Goal: Information Seeking & Learning: Understand process/instructions

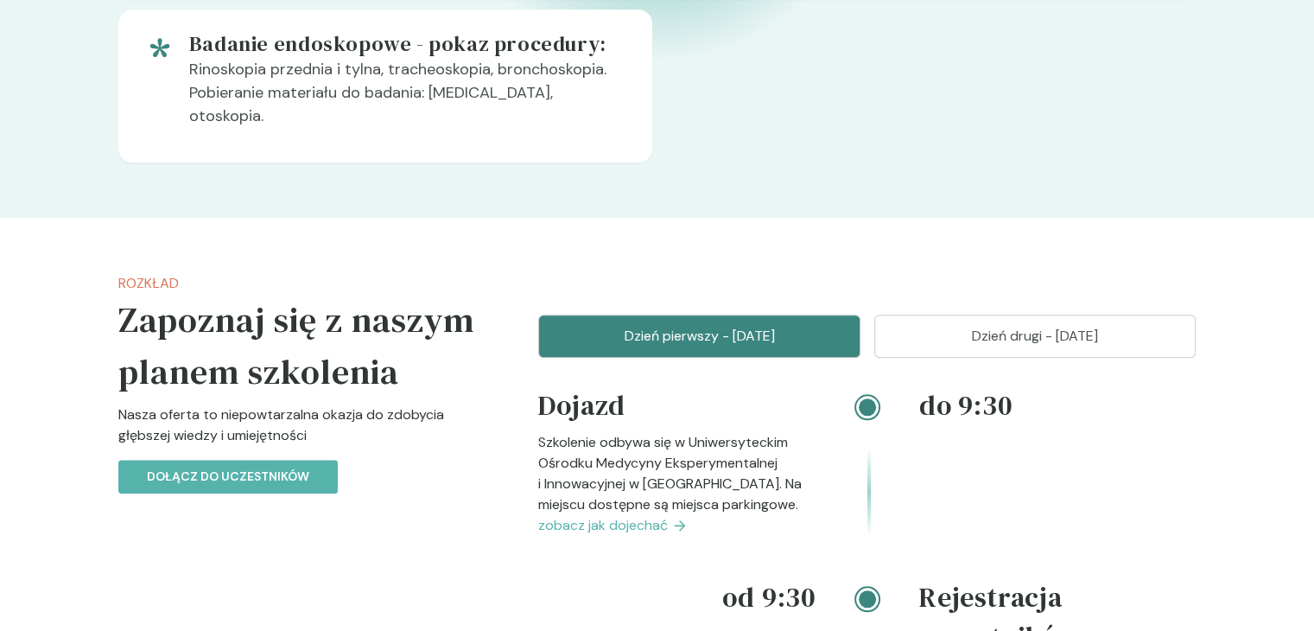
scroll to position [1901, 0]
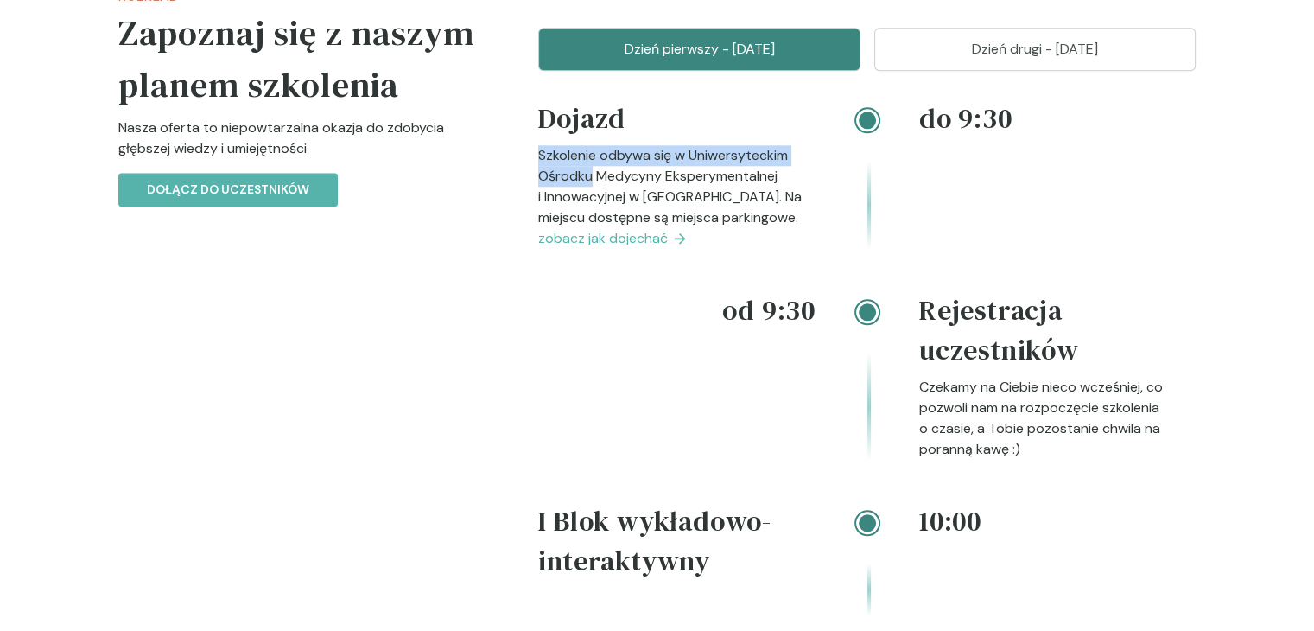
drag, startPoint x: 540, startPoint y: 131, endPoint x: 591, endPoint y: 144, distance: 52.6
click at [591, 145] on p "Szkolenie odbywa się w Uniwersyteckim Ośrodku Medycyny Eksperymentalnej i Innow…" at bounding box center [676, 186] width 277 height 83
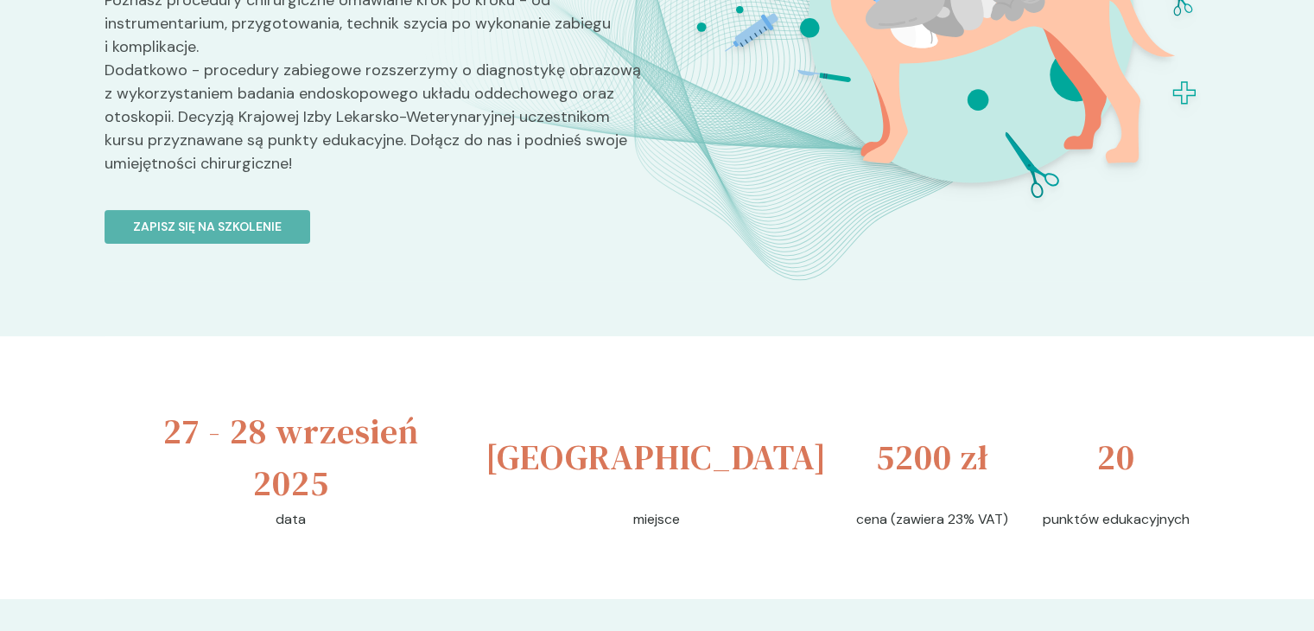
scroll to position [0, 0]
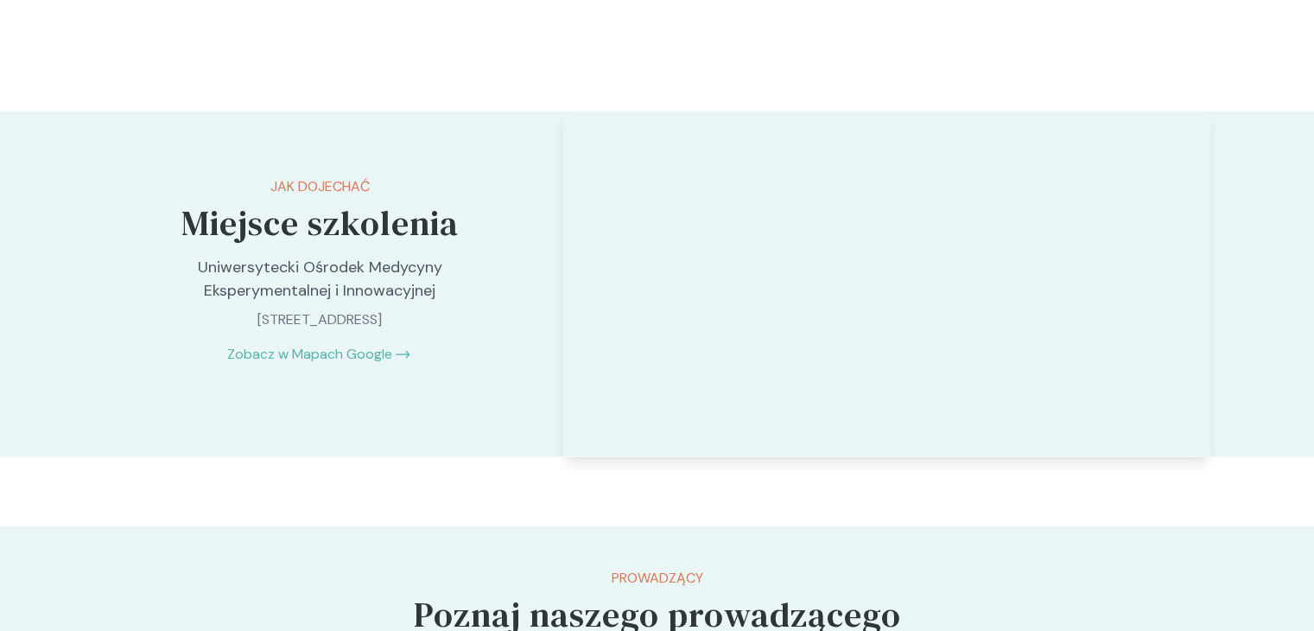
scroll to position [3481, 0]
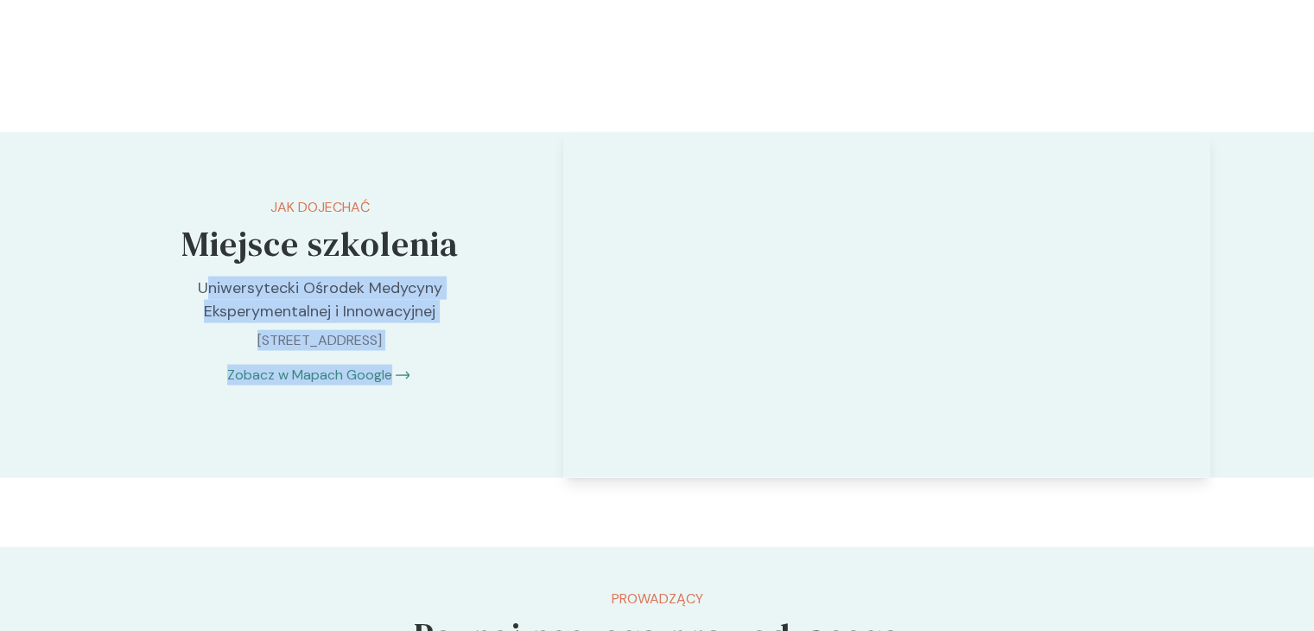
drag, startPoint x: 203, startPoint y: 263, endPoint x: 457, endPoint y: 340, distance: 265.4
click at [457, 340] on div "Jak dojechać Miejsce szkolenia Uniwersytecki Ośrodek Medycyny Eksperymentalnej …" at bounding box center [320, 291] width 431 height 318
click at [334, 281] on p "Uniwersytecki Ośrodek Medycyny Eksperymentalnej i Innowacyjnej" at bounding box center [320, 299] width 362 height 47
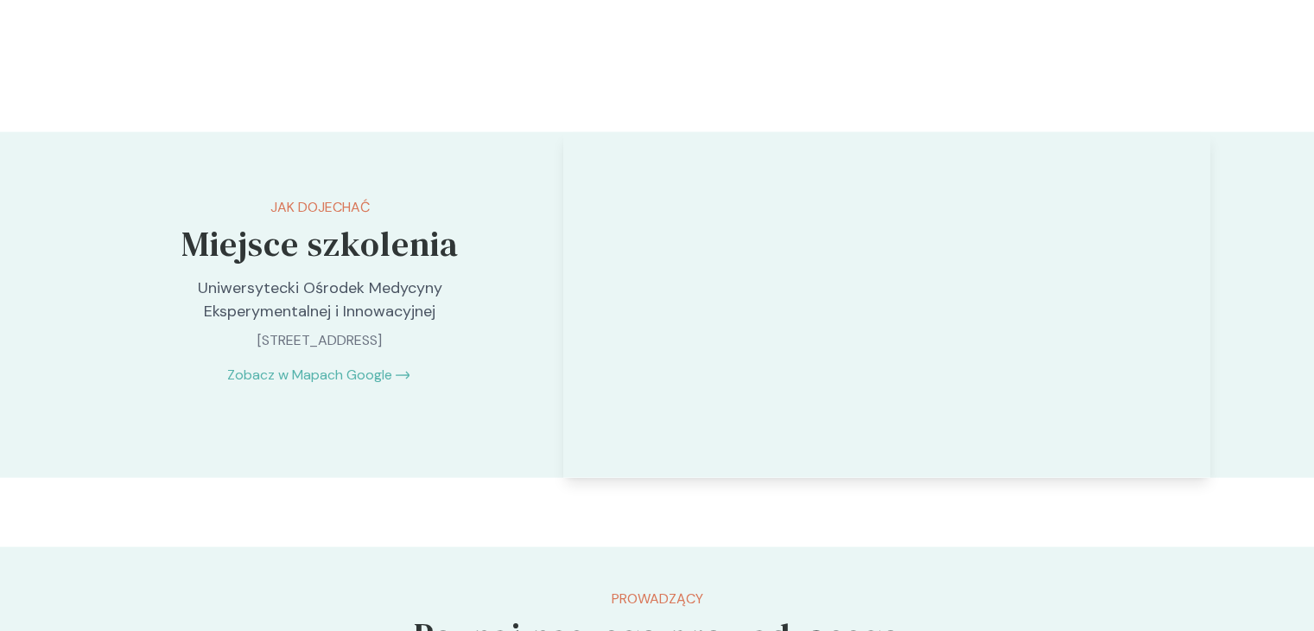
drag, startPoint x: 194, startPoint y: 257, endPoint x: 443, endPoint y: 315, distance: 256.5
click at [443, 315] on div "Jak dojechać Miejsce szkolenia Uniwersytecki Ośrodek Medycyny Eksperymentalnej …" at bounding box center [320, 291] width 431 height 318
copy div "Uniwersytecki Ośrodek Medycyny Eksperymentalnej i Innowacyjnej Rędzina 1D, 30-2…"
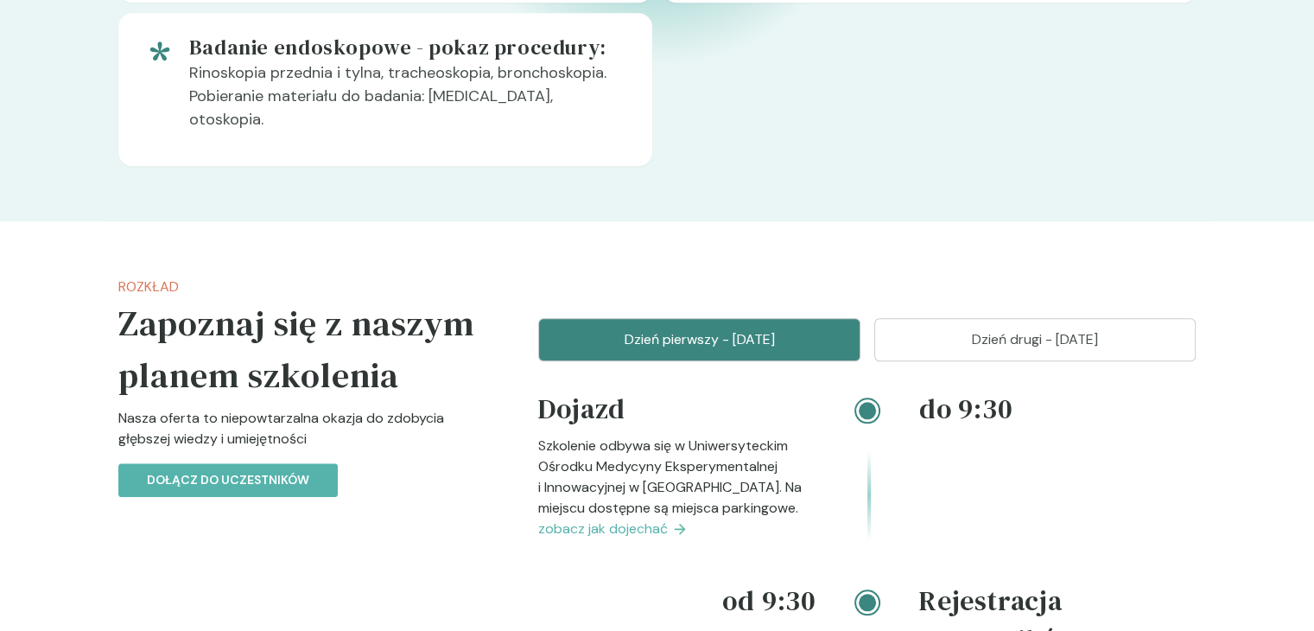
scroll to position [1609, 0]
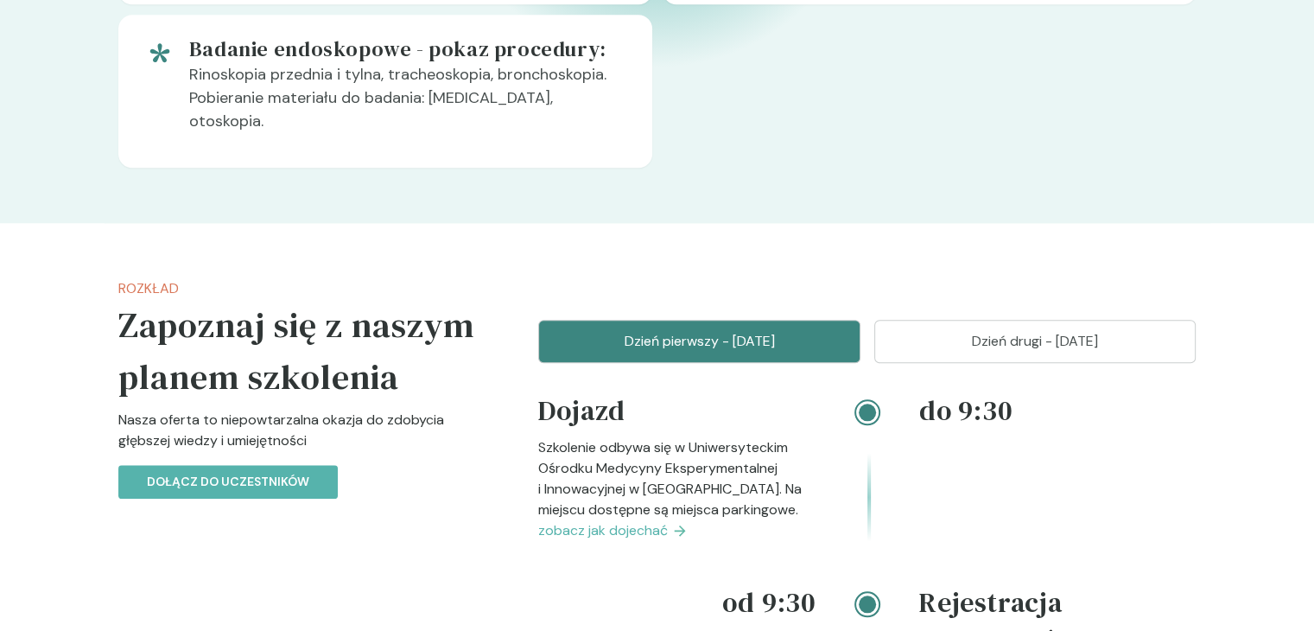
click at [1001, 331] on p "Dzień drugi - [DATE]" at bounding box center [1035, 341] width 279 height 21
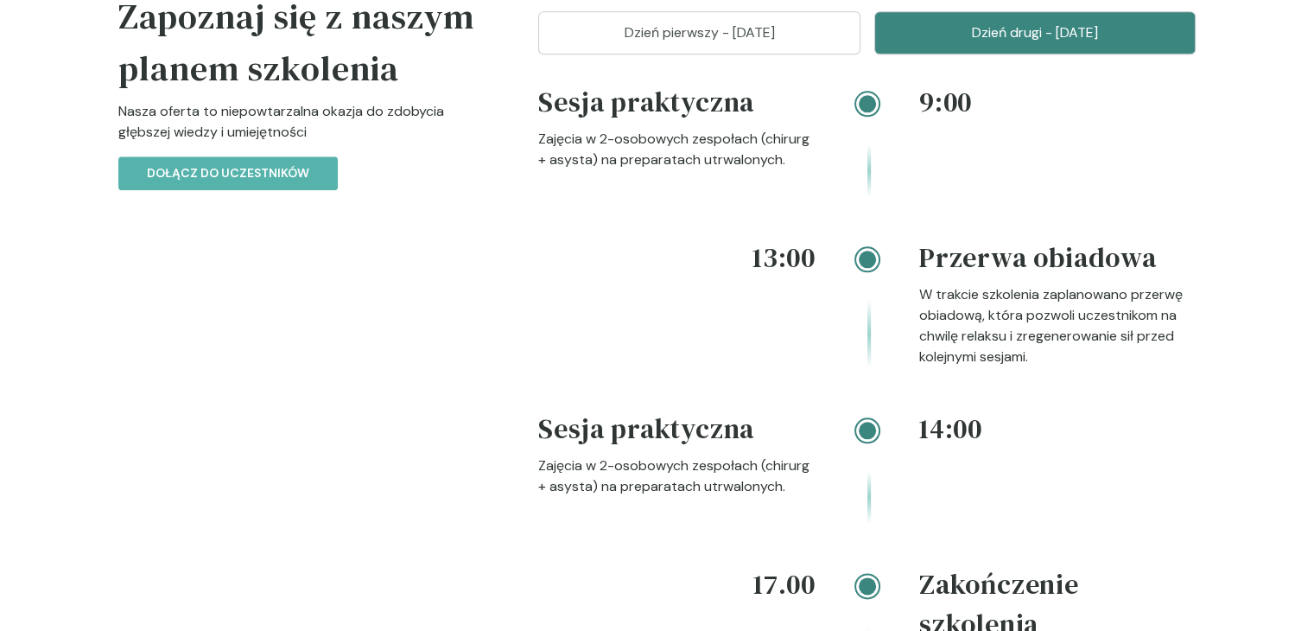
scroll to position [1782, 0]
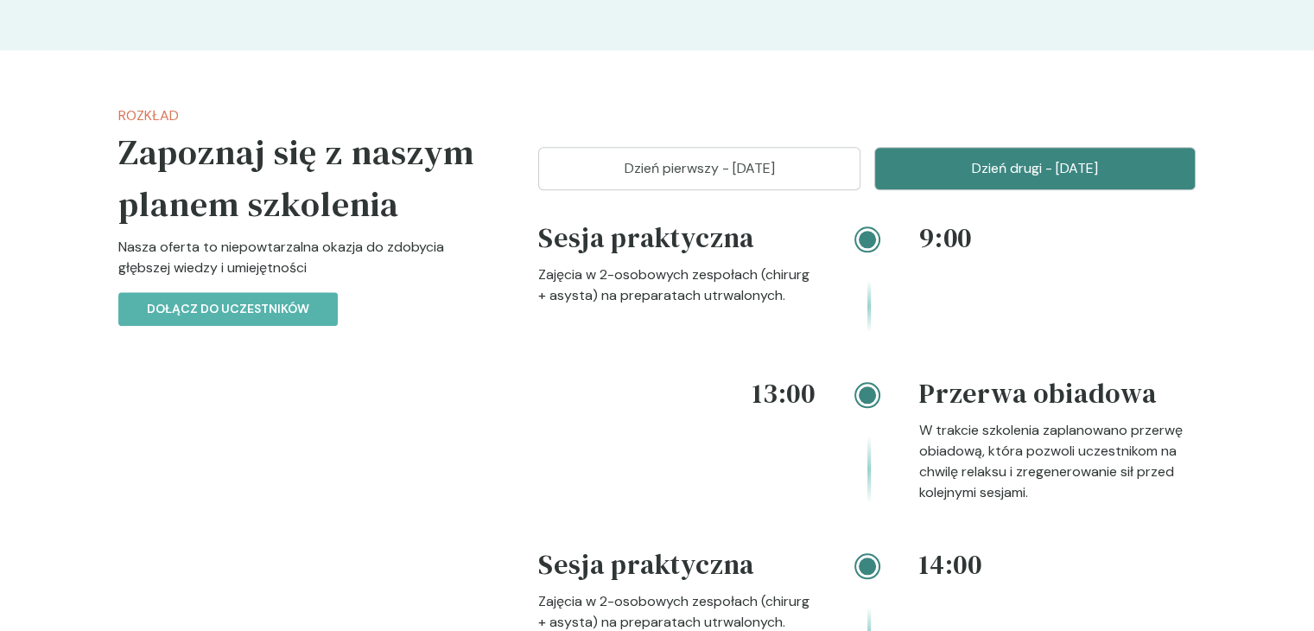
click at [639, 158] on p "Dzień pierwszy - [DATE]" at bounding box center [699, 168] width 279 height 21
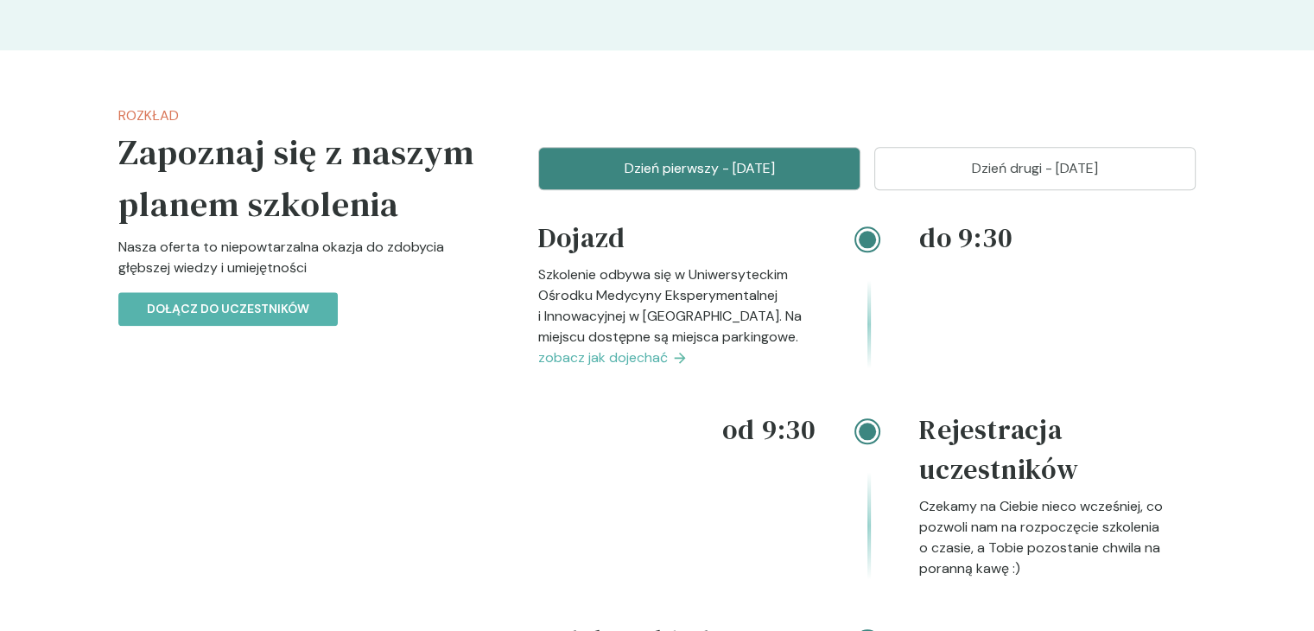
click at [634, 347] on span "zobacz jak dojechać" at bounding box center [603, 357] width 130 height 21
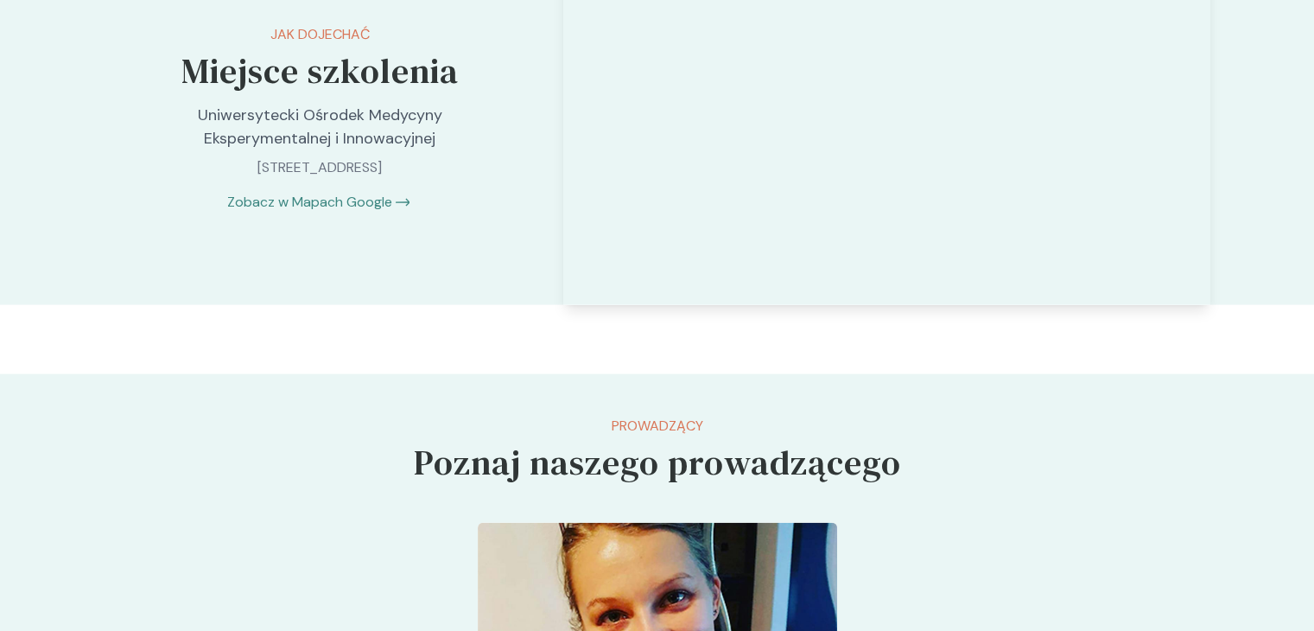
click at [346, 192] on link "Zobacz w Mapach Google" at bounding box center [309, 202] width 165 height 21
